Goal: Navigation & Orientation: Find specific page/section

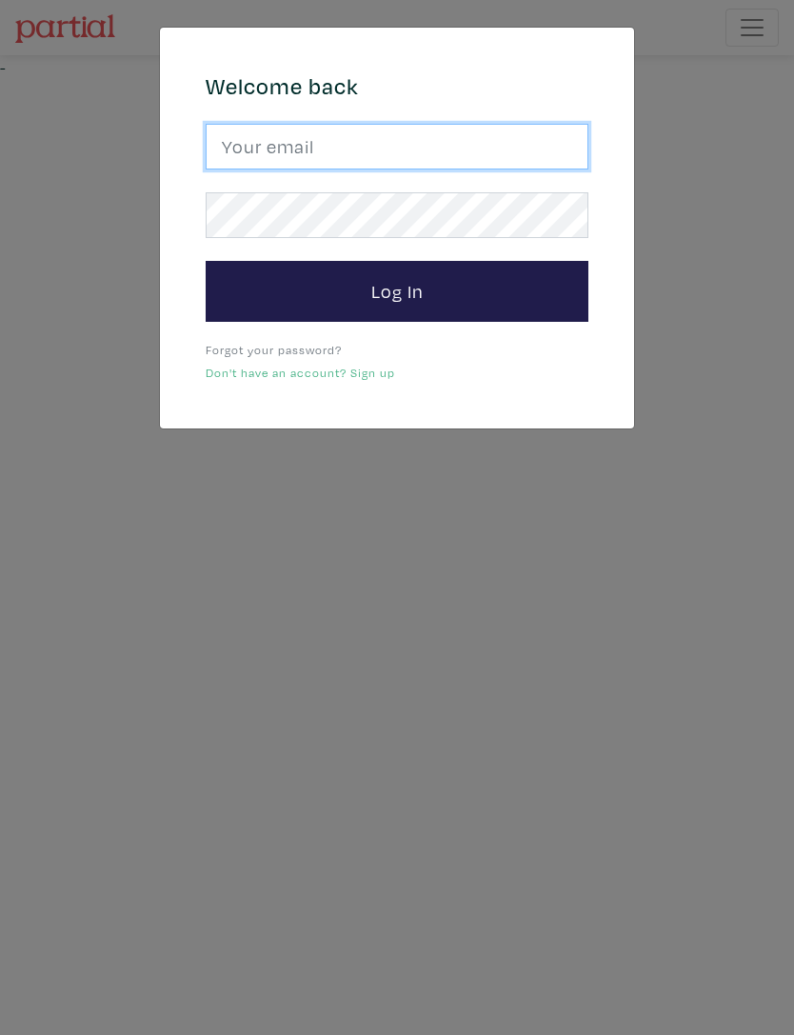
click at [472, 151] on input "email" at bounding box center [397, 147] width 383 height 46
type input "josefj6@gmail.com"
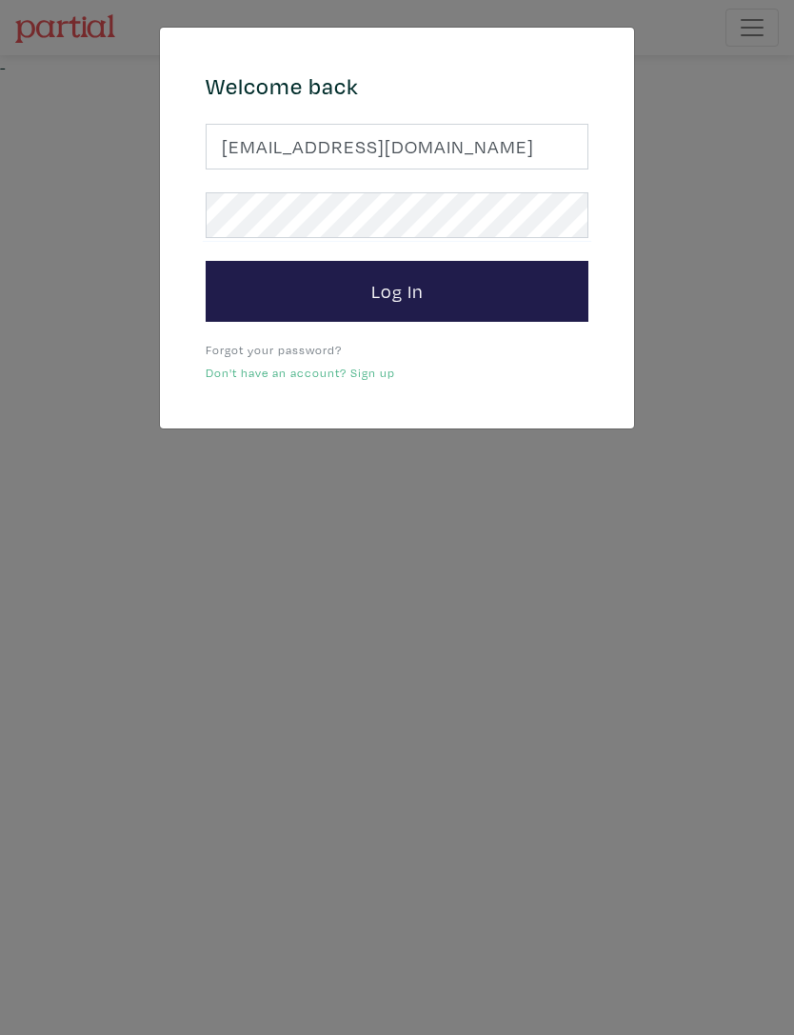
click at [480, 287] on button "Log In" at bounding box center [397, 291] width 383 height 61
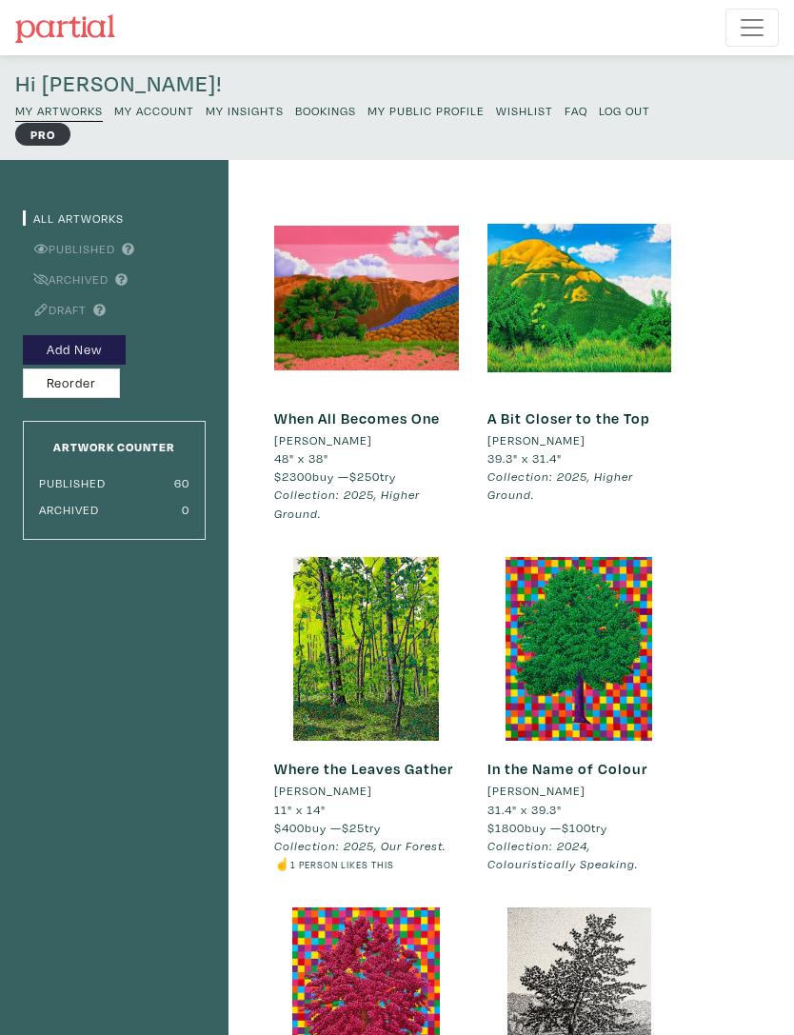
click at [419, 116] on small "My Public Profile" at bounding box center [426, 110] width 117 height 15
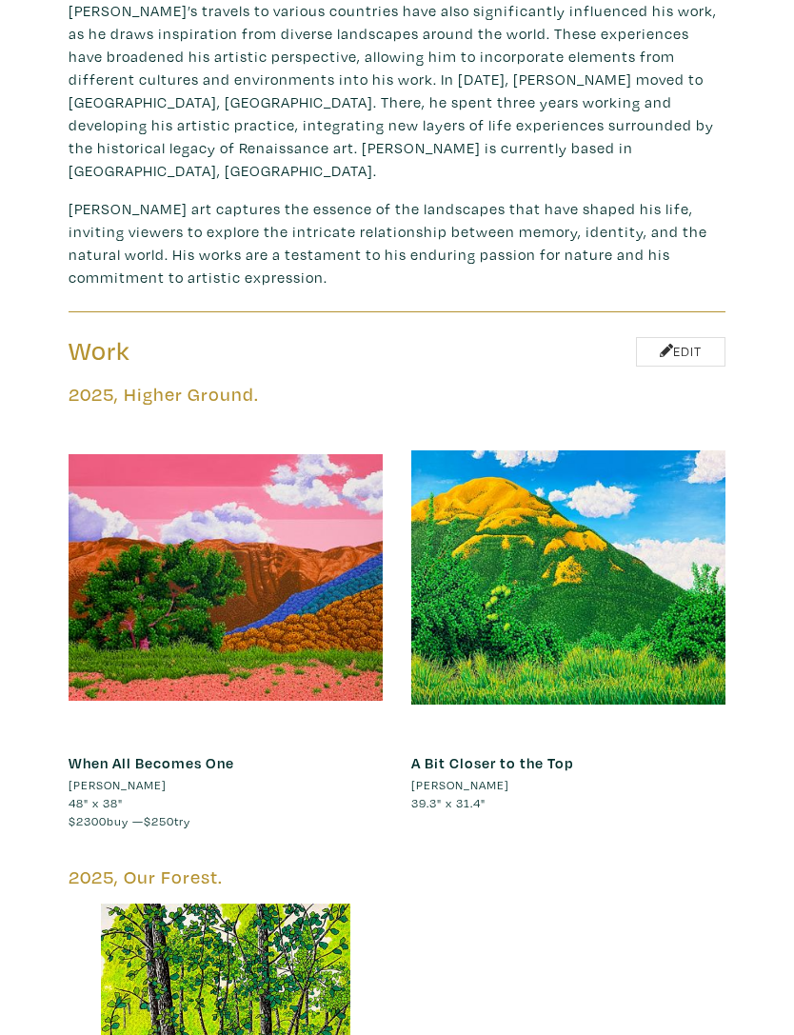
scroll to position [975, 0]
click at [278, 597] on div at bounding box center [226, 578] width 314 height 314
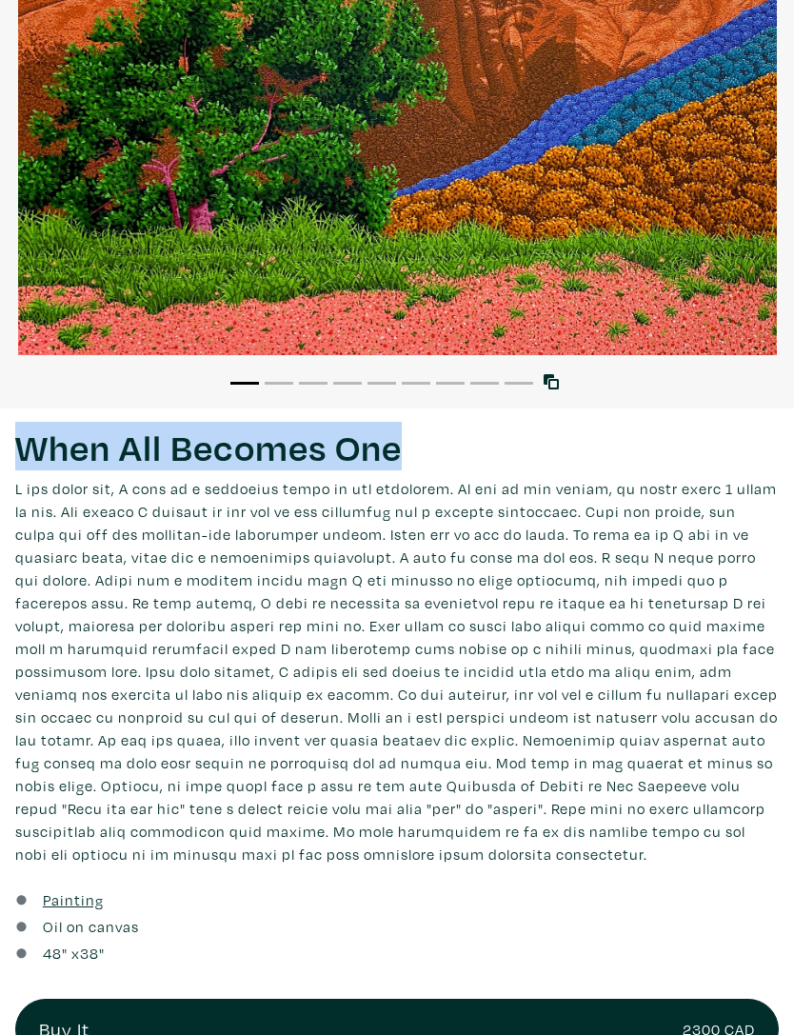
scroll to position [365, 0]
click at [580, 854] on p at bounding box center [397, 671] width 764 height 389
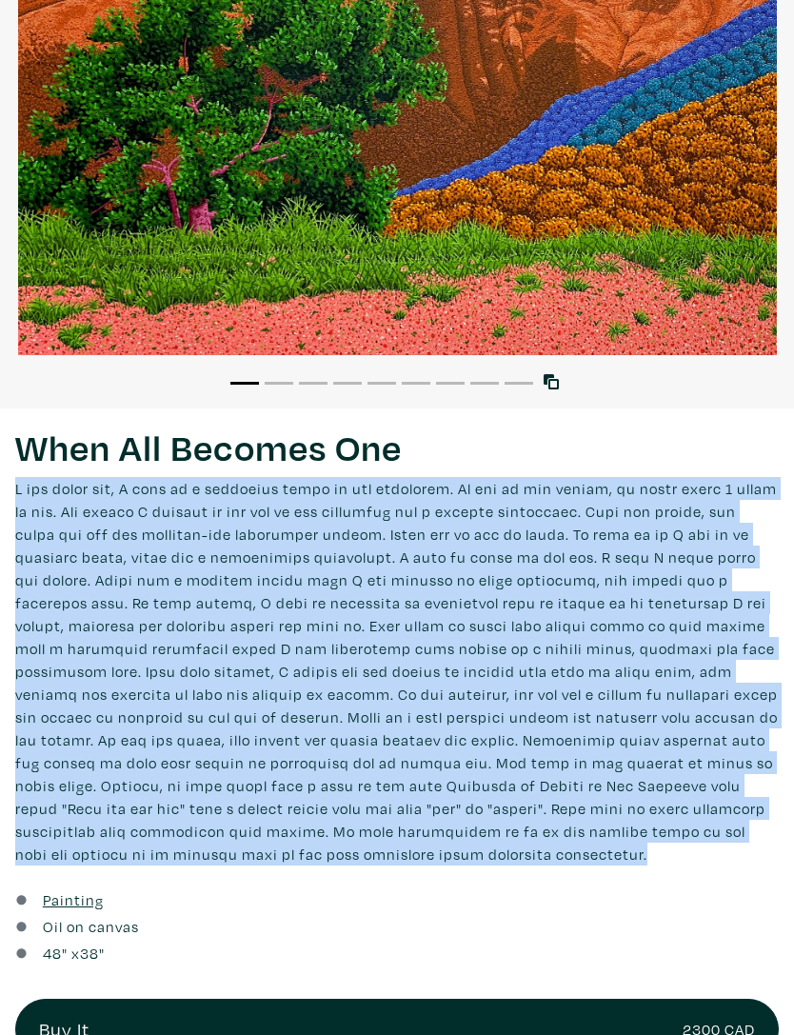
copy p "A few years ago, I went to a beautiful place in the mountains. To get to the su…"
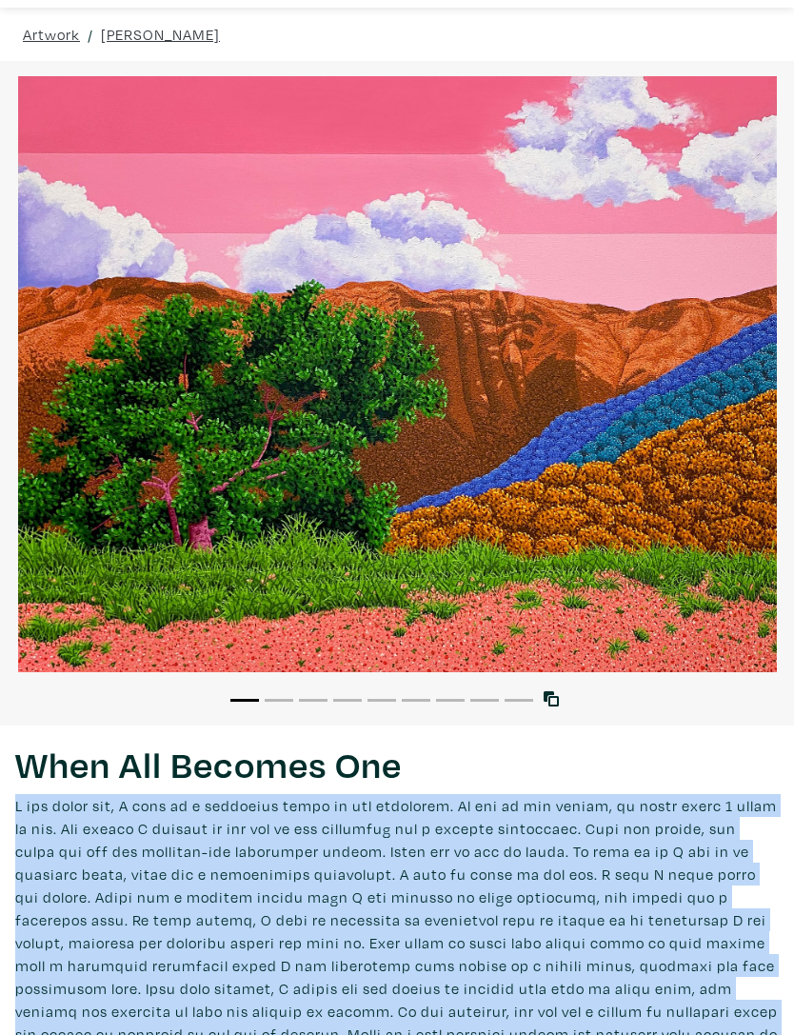
scroll to position [0, 0]
